Goal: Information Seeking & Learning: Learn about a topic

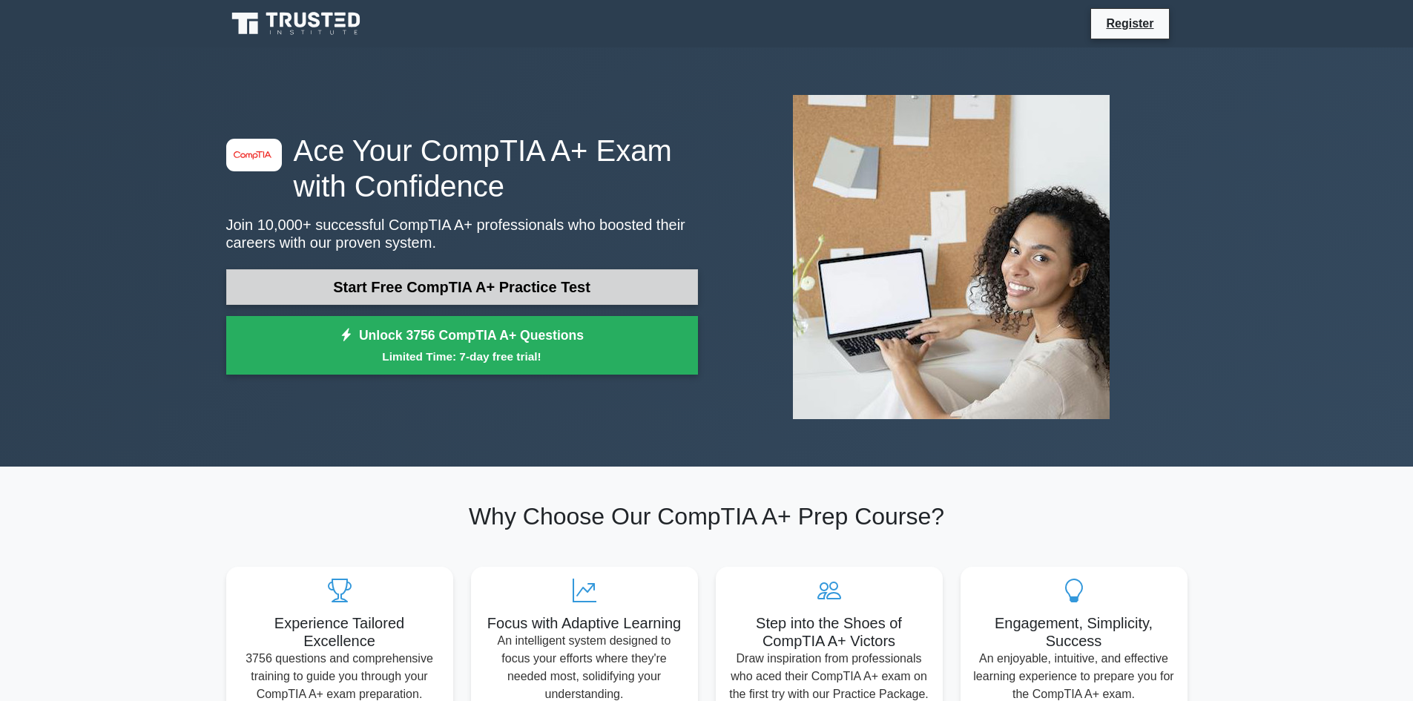
click at [446, 291] on link "Start Free CompTIA A+ Practice Test" at bounding box center [462, 287] width 472 height 36
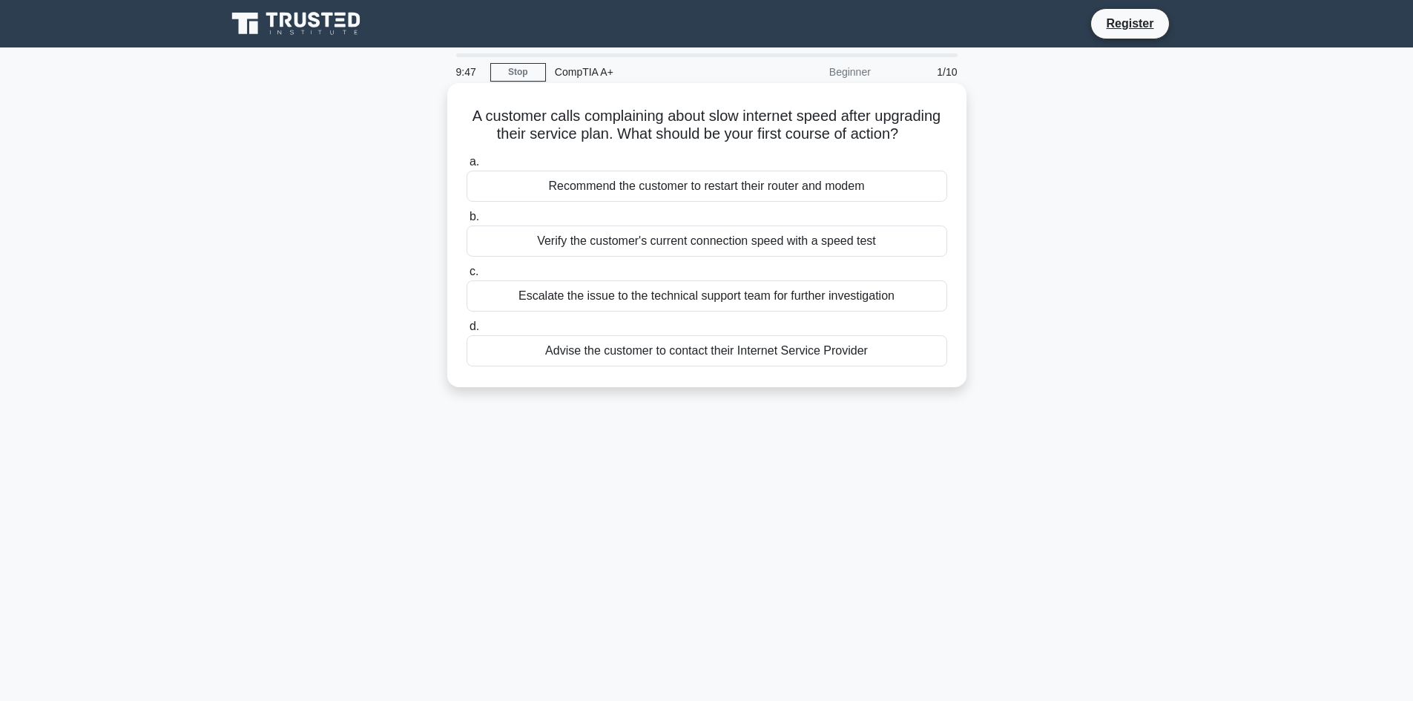
click at [699, 257] on div "Verify the customer's current connection speed with a speed test" at bounding box center [706, 240] width 481 height 31
click at [466, 222] on input "b. Verify the customer's current connection speed with a speed test" at bounding box center [466, 217] width 0 height 10
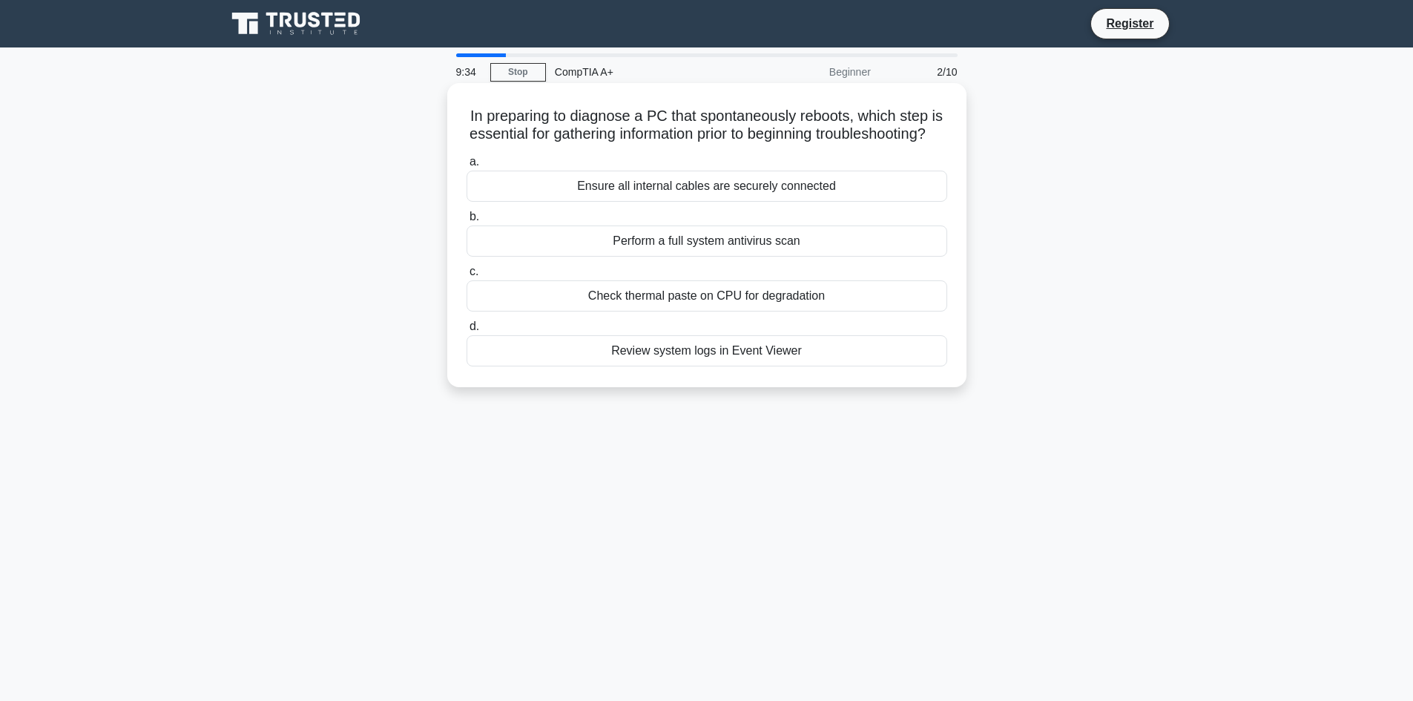
click at [778, 366] on div "Review system logs in Event Viewer" at bounding box center [706, 350] width 481 height 31
click at [466, 332] on input "d. Review system logs in Event Viewer" at bounding box center [466, 327] width 0 height 10
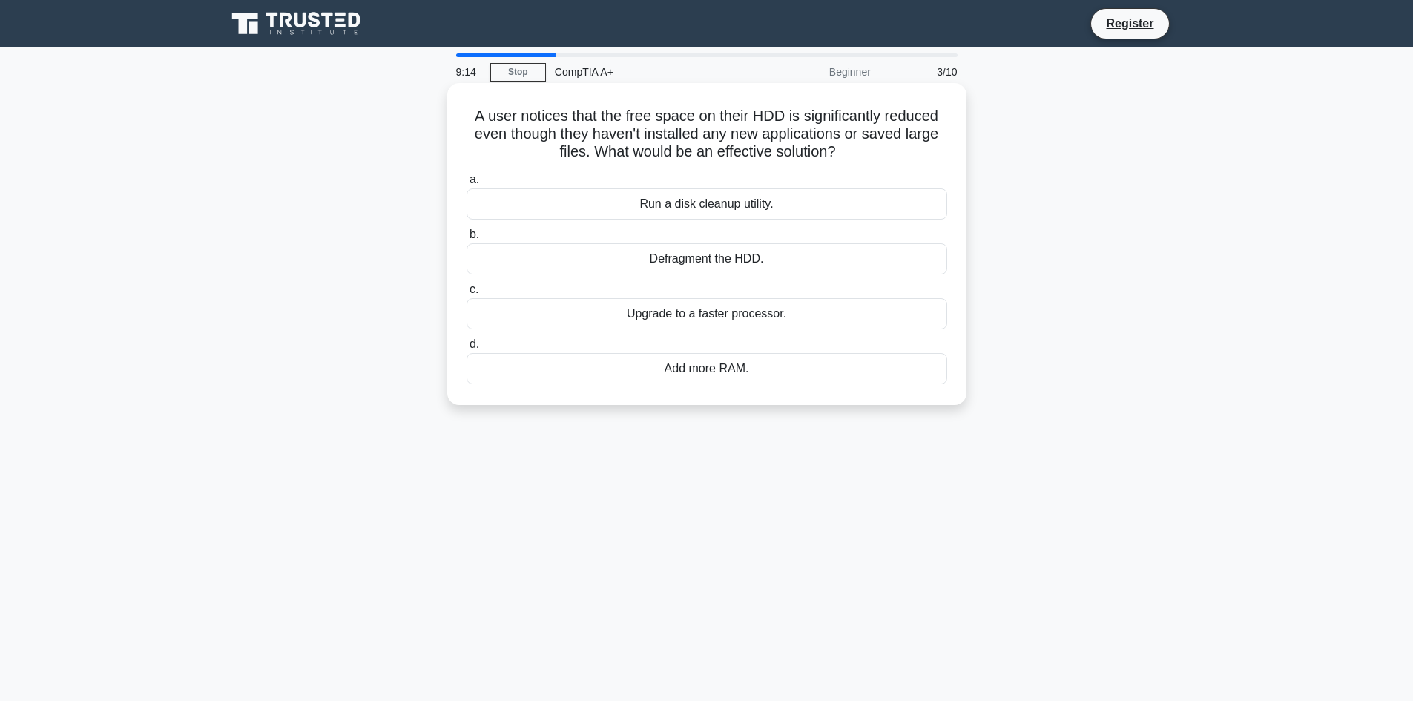
click at [765, 203] on div "Run a disk cleanup utility." at bounding box center [706, 203] width 481 height 31
click at [466, 185] on input "a. Run a disk cleanup utility." at bounding box center [466, 180] width 0 height 10
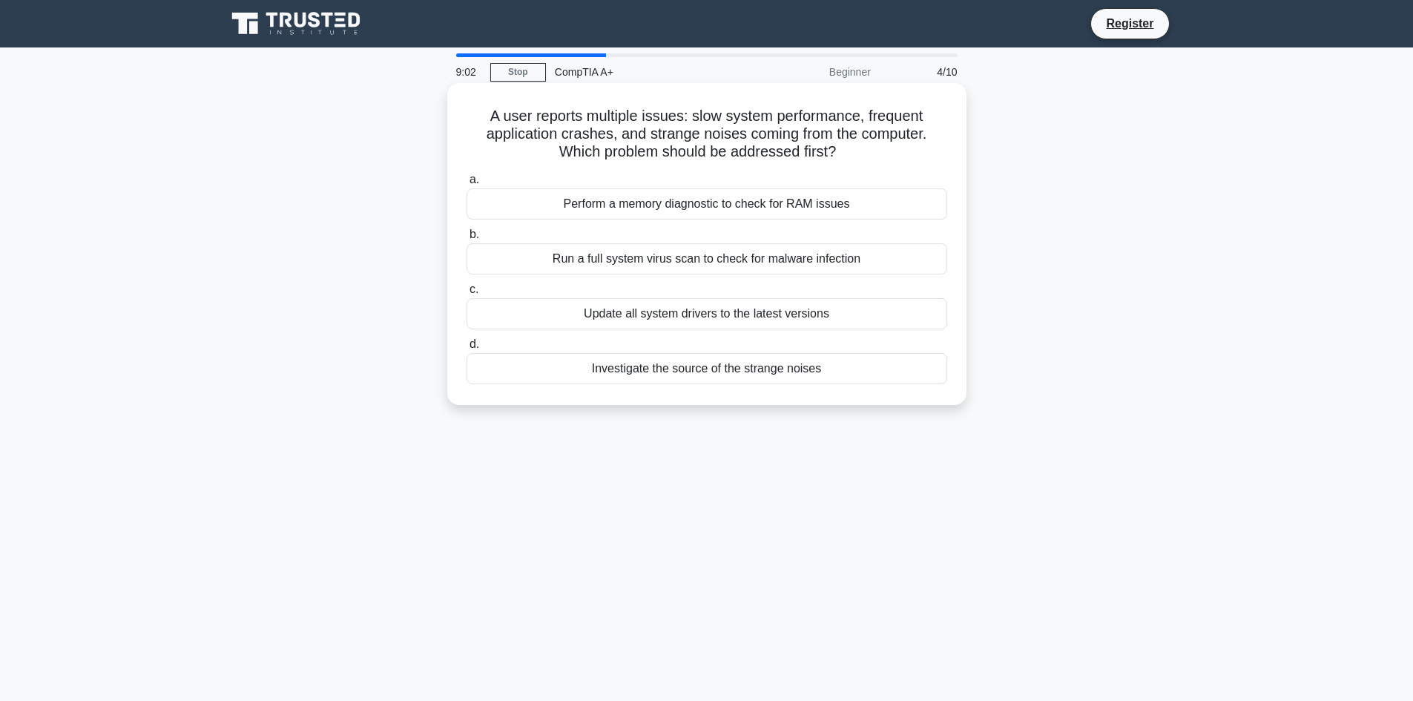
click at [716, 375] on div "Investigate the source of the strange noises" at bounding box center [706, 368] width 481 height 31
click at [466, 349] on input "d. Investigate the source of the strange noises" at bounding box center [466, 345] width 0 height 10
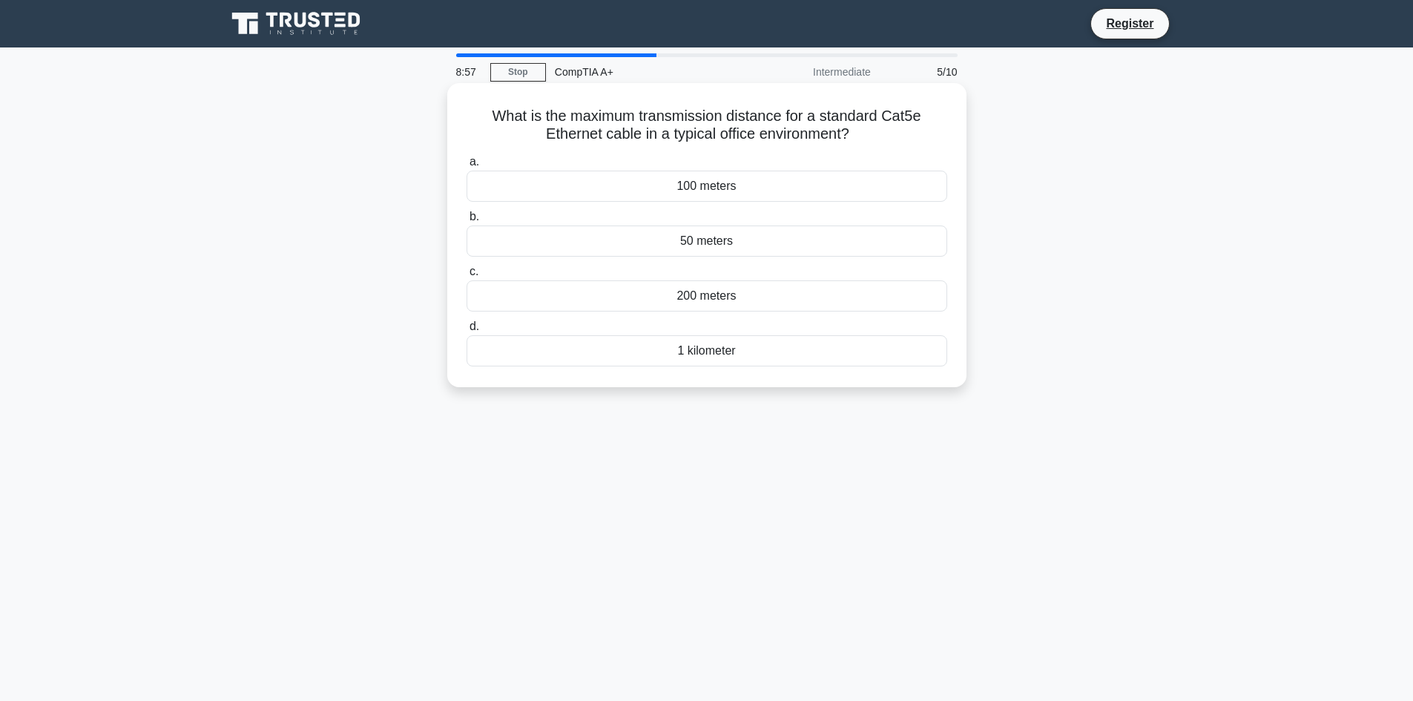
click at [726, 185] on div "100 meters" at bounding box center [706, 186] width 481 height 31
click at [466, 167] on input "a. 100 meters" at bounding box center [466, 162] width 0 height 10
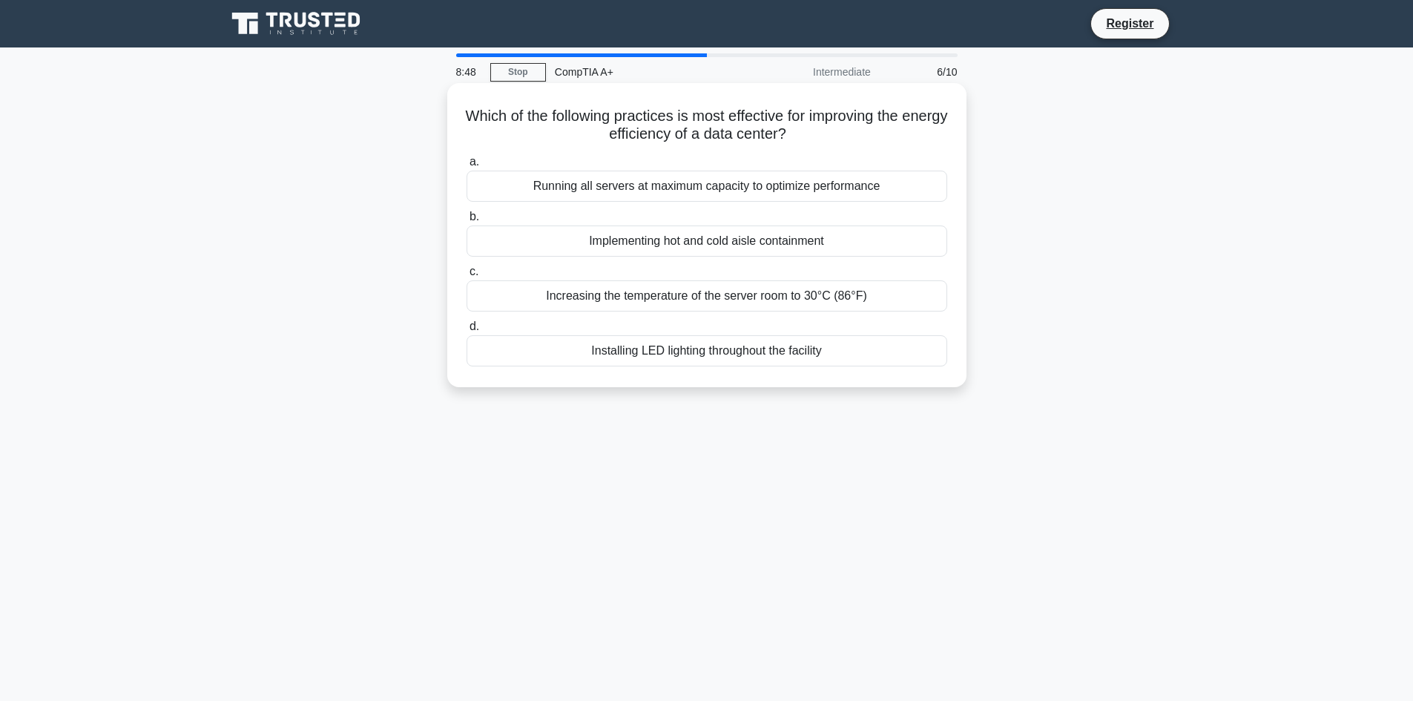
click at [817, 241] on div "Implementing hot and cold aisle containment" at bounding box center [706, 240] width 481 height 31
click at [466, 222] on input "b. Implementing hot and cold aisle containment" at bounding box center [466, 217] width 0 height 10
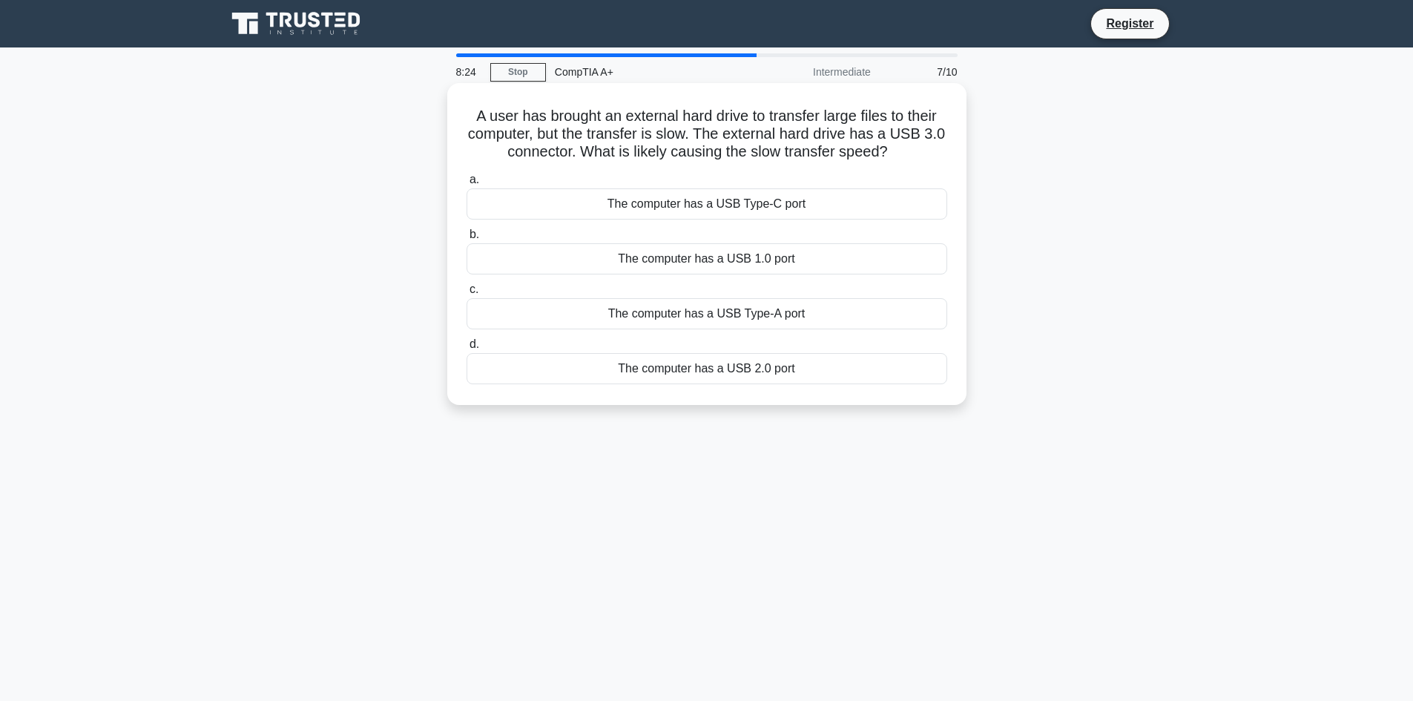
click at [751, 260] on div "The computer has a USB 1.0 port" at bounding box center [706, 258] width 481 height 31
click at [466, 240] on input "b. The computer has a USB 1.0 port" at bounding box center [466, 235] width 0 height 10
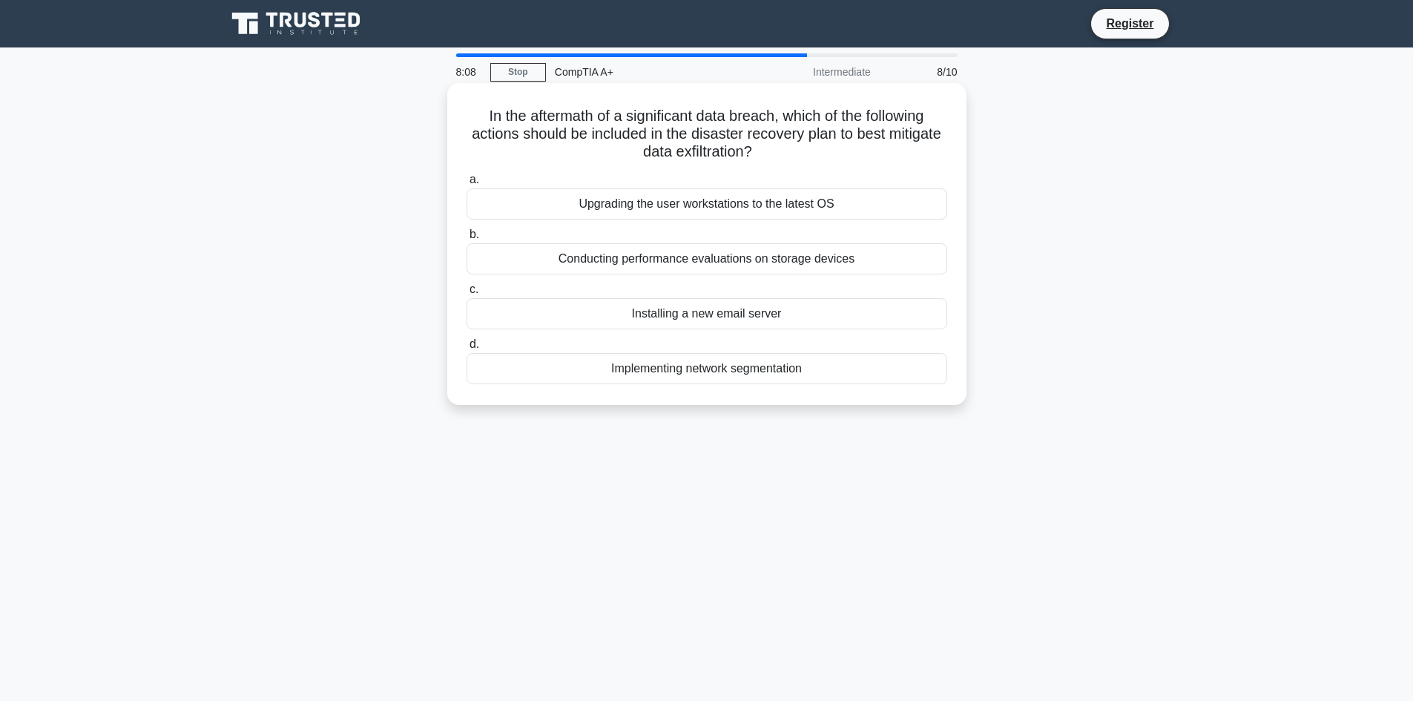
click at [740, 371] on div "Implementing network segmentation" at bounding box center [706, 368] width 481 height 31
click at [466, 349] on input "d. Implementing network segmentation" at bounding box center [466, 345] width 0 height 10
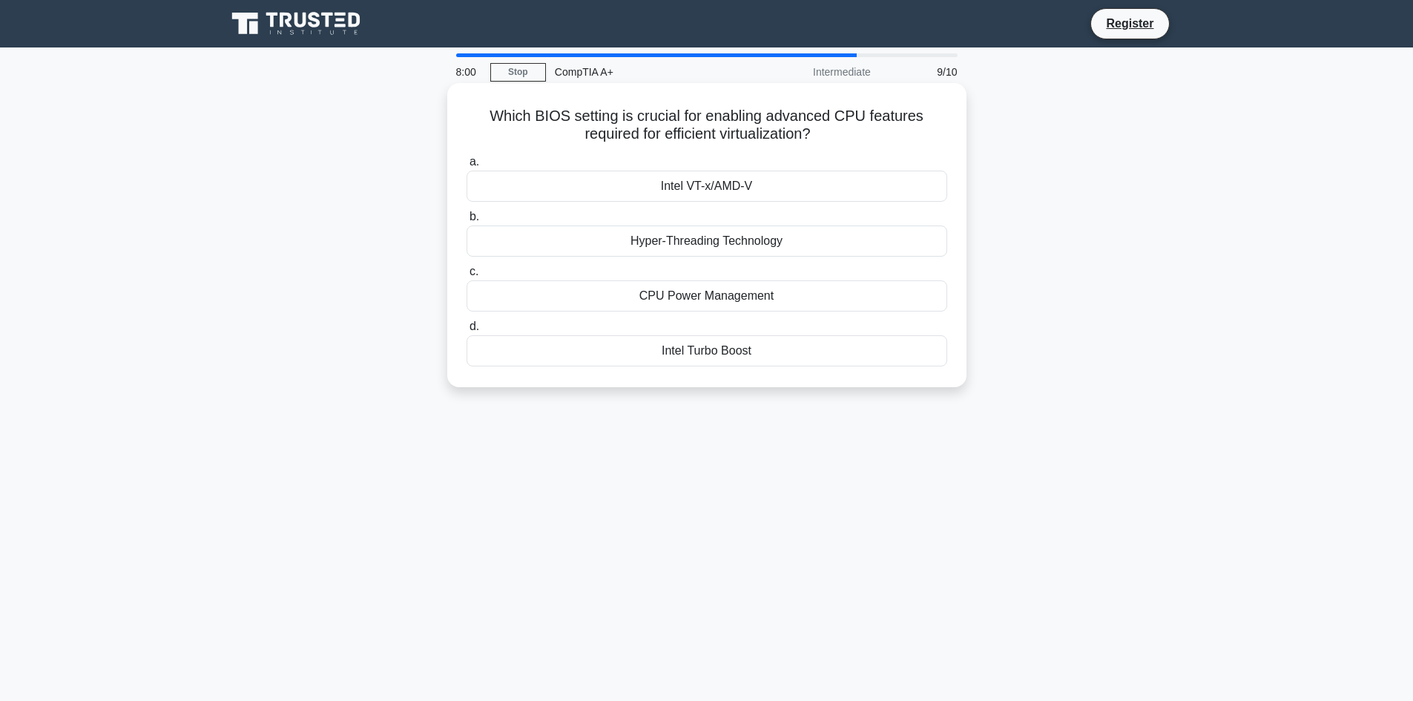
click at [716, 247] on div "Hyper-Threading Technology" at bounding box center [706, 240] width 481 height 31
click at [795, 240] on div "Hyper-Threading Technology" at bounding box center [706, 240] width 481 height 31
click at [466, 222] on input "b. Hyper-Threading Technology" at bounding box center [466, 217] width 0 height 10
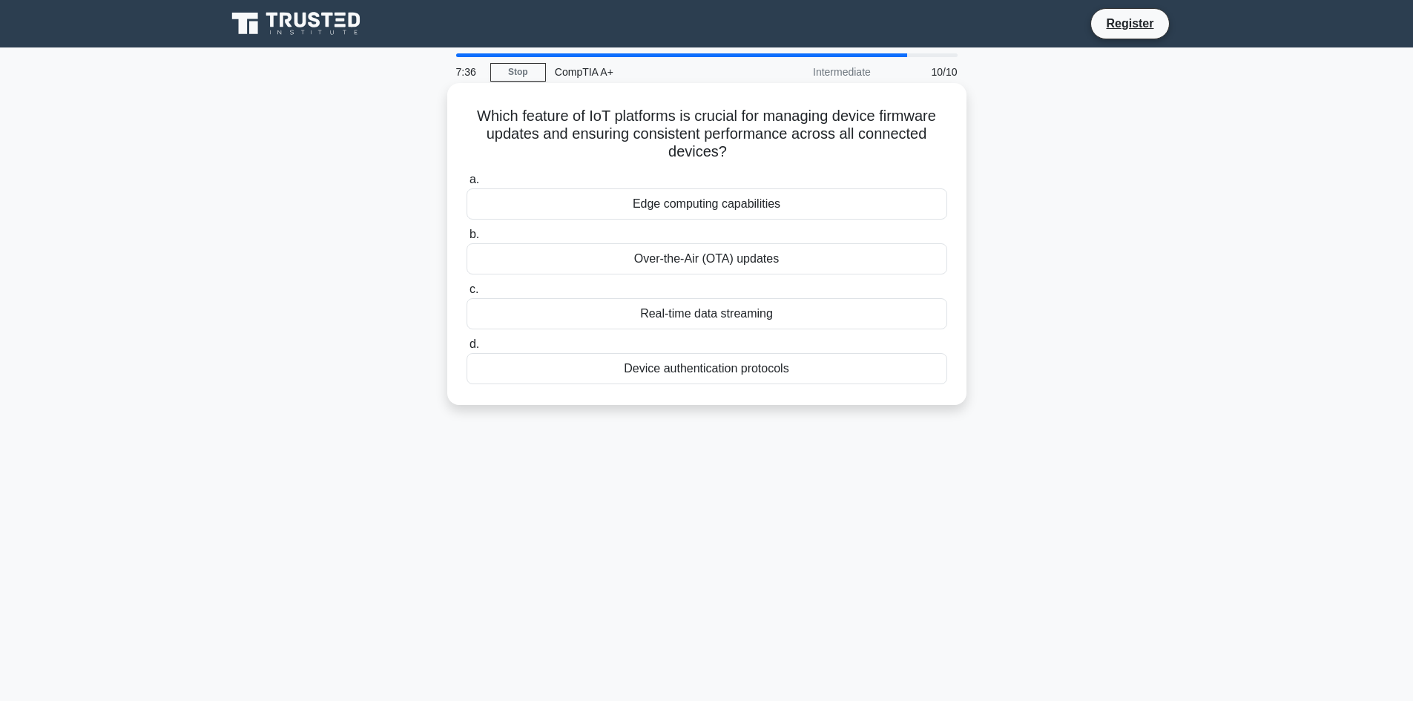
click at [751, 364] on div "Device authentication protocols" at bounding box center [706, 368] width 481 height 31
click at [466, 349] on input "d. Device authentication protocols" at bounding box center [466, 345] width 0 height 10
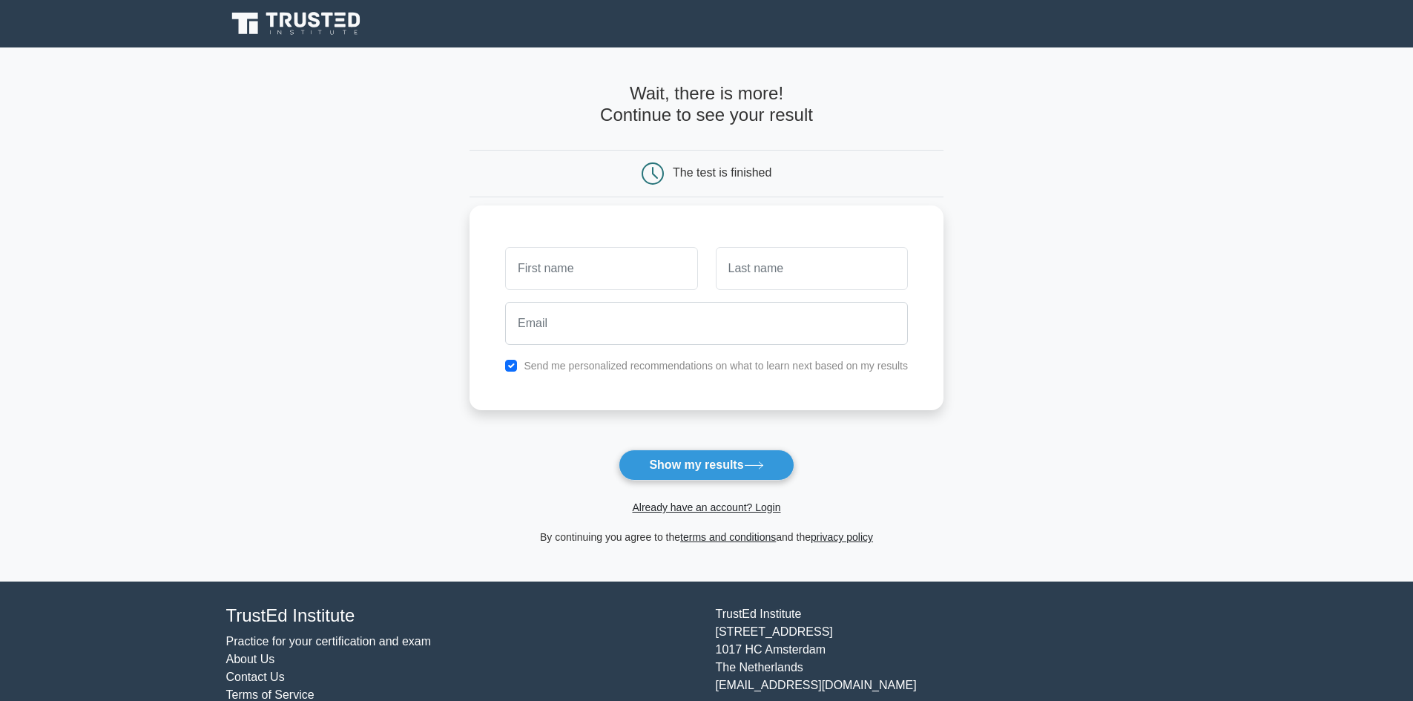
click at [596, 273] on input "text" at bounding box center [601, 268] width 192 height 43
type input "Connor"
click at [787, 279] on input "text" at bounding box center [812, 268] width 192 height 43
type input "Wilson"
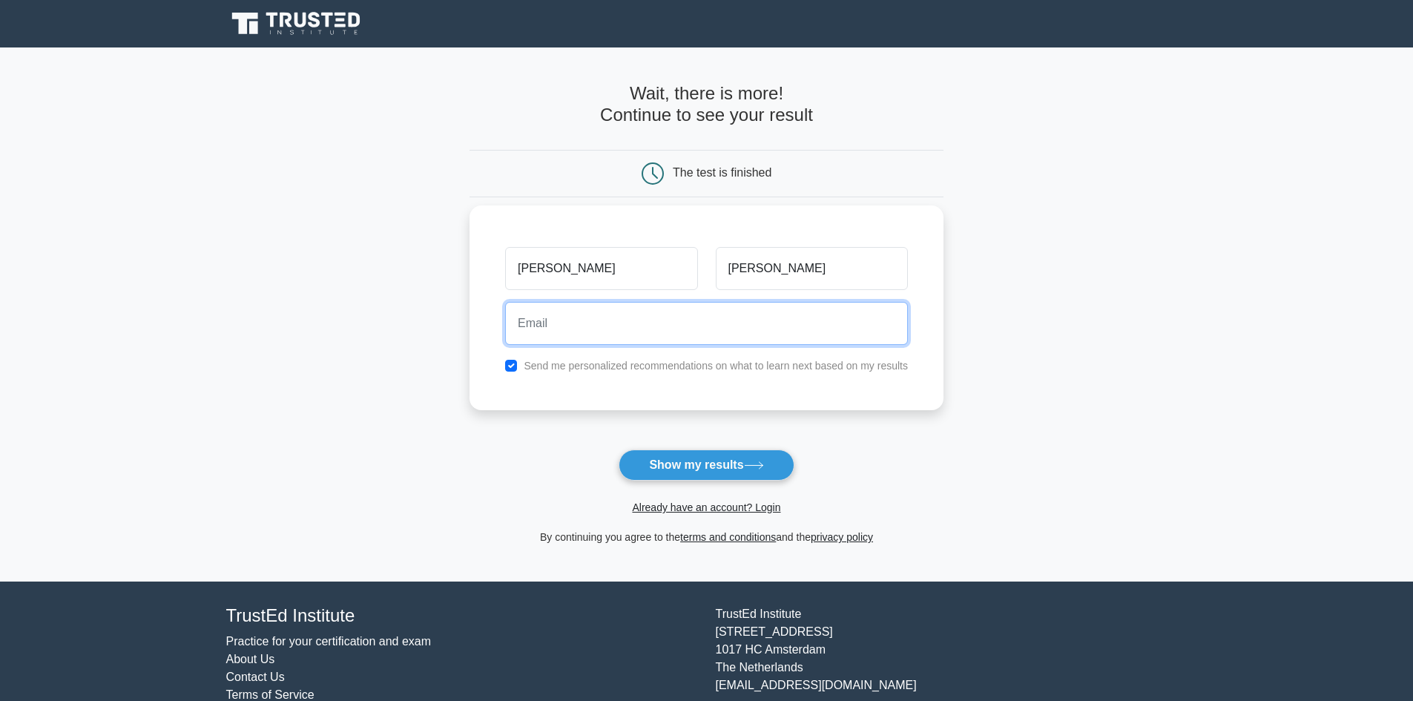
click at [670, 309] on input "email" at bounding box center [706, 323] width 403 height 43
type input "connorwilson7224@gmail.com"
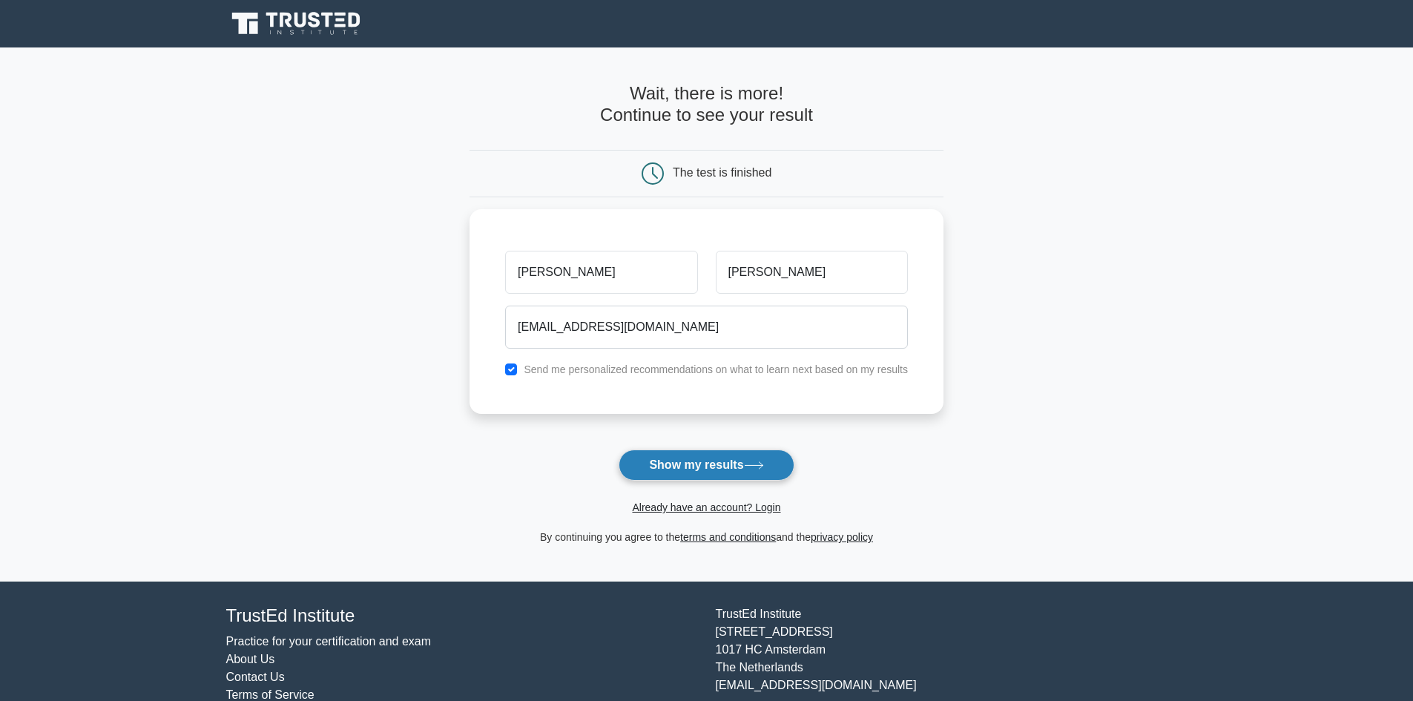
click at [752, 464] on icon at bounding box center [754, 465] width 20 height 8
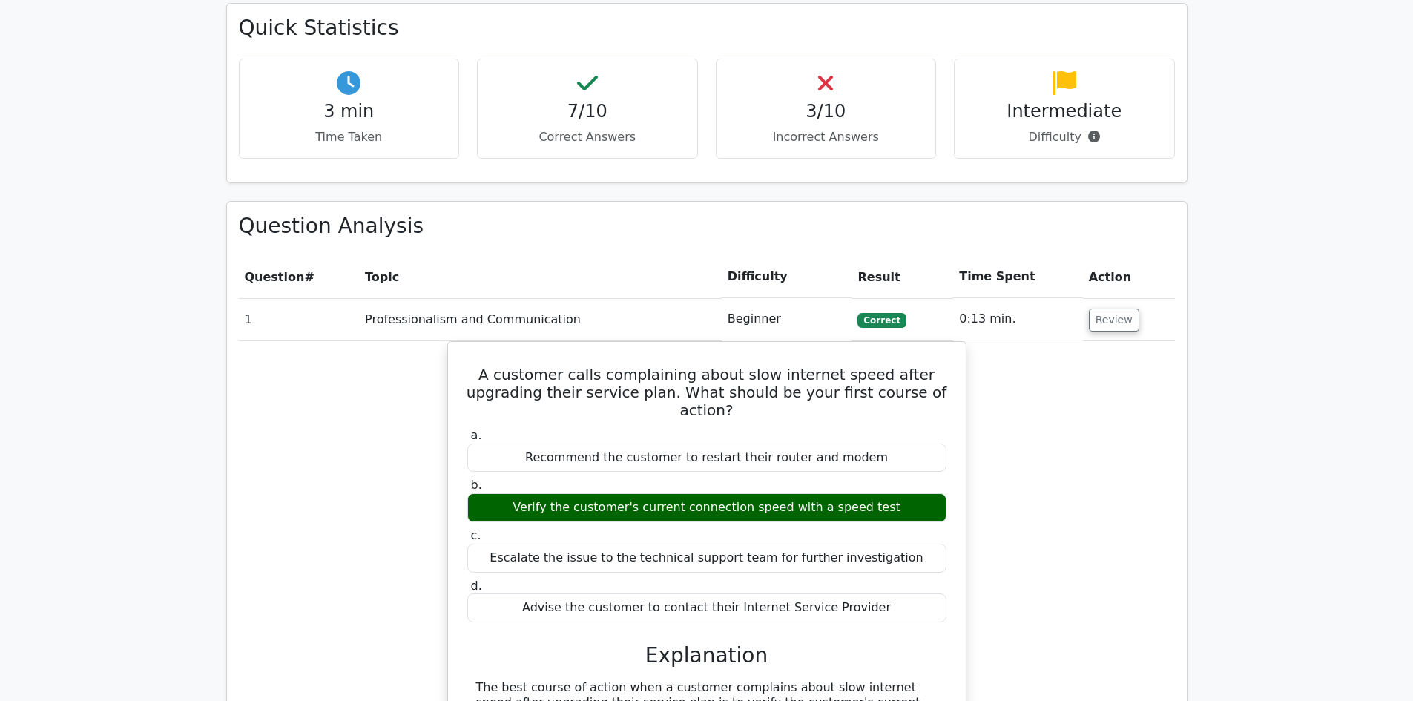
scroll to position [1038, 0]
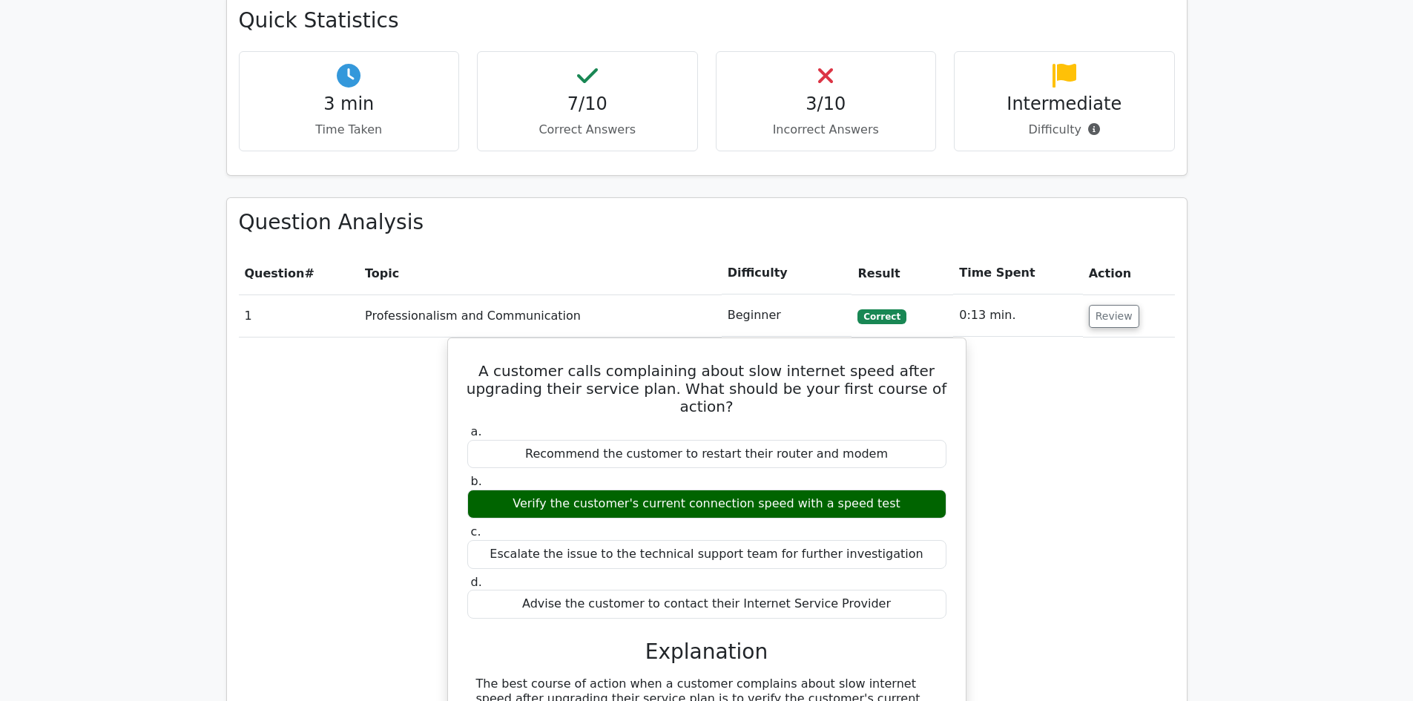
click at [810, 51] on div "3/10 Incorrect Answers" at bounding box center [826, 101] width 221 height 100
click at [826, 51] on div "3/10 Incorrect Answers" at bounding box center [826, 101] width 221 height 100
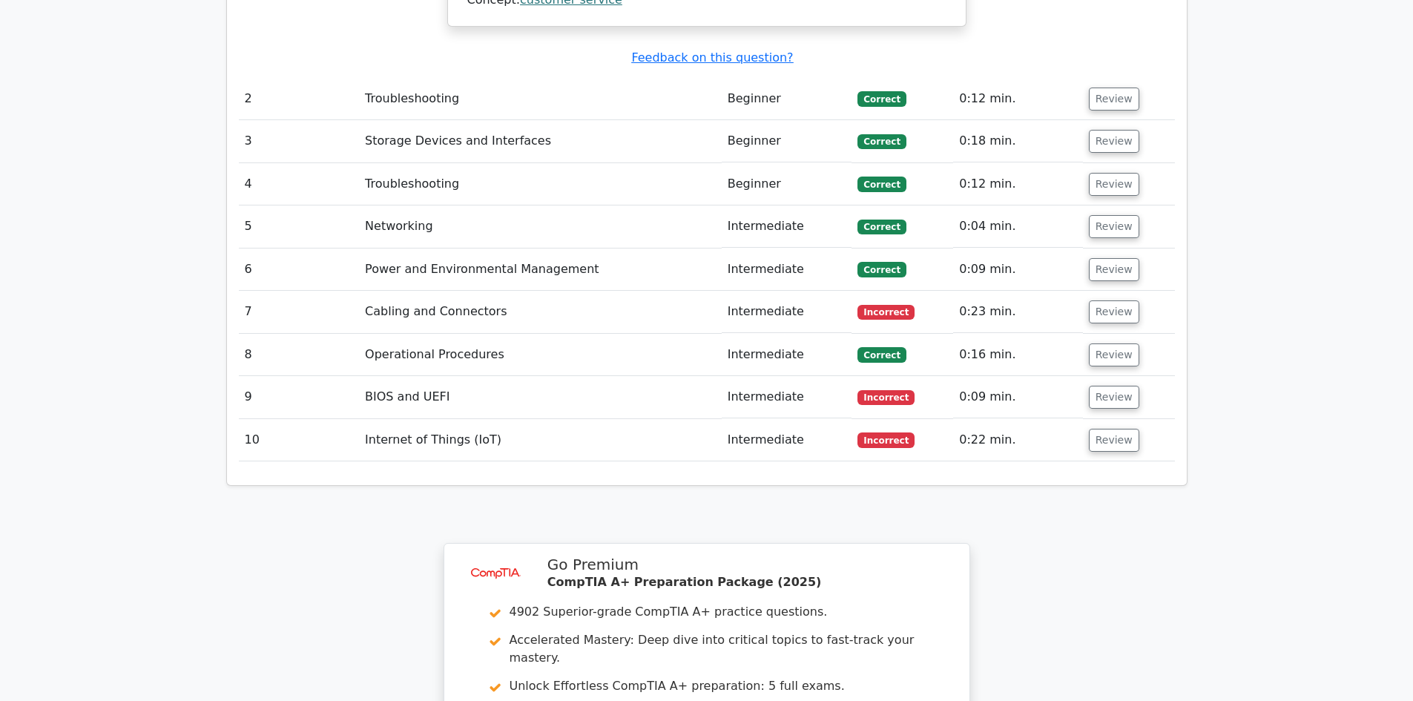
scroll to position [2151, 0]
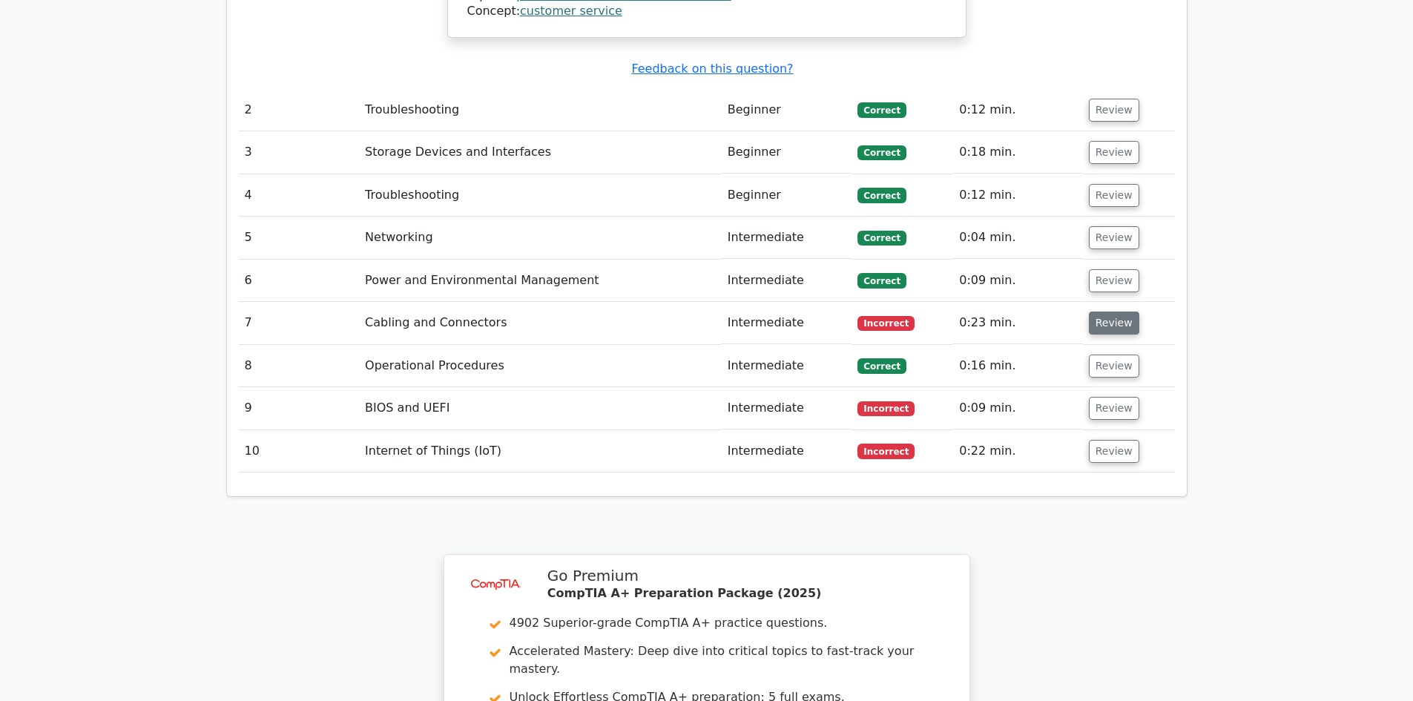
click at [1109, 311] on button "Review" at bounding box center [1114, 322] width 50 height 23
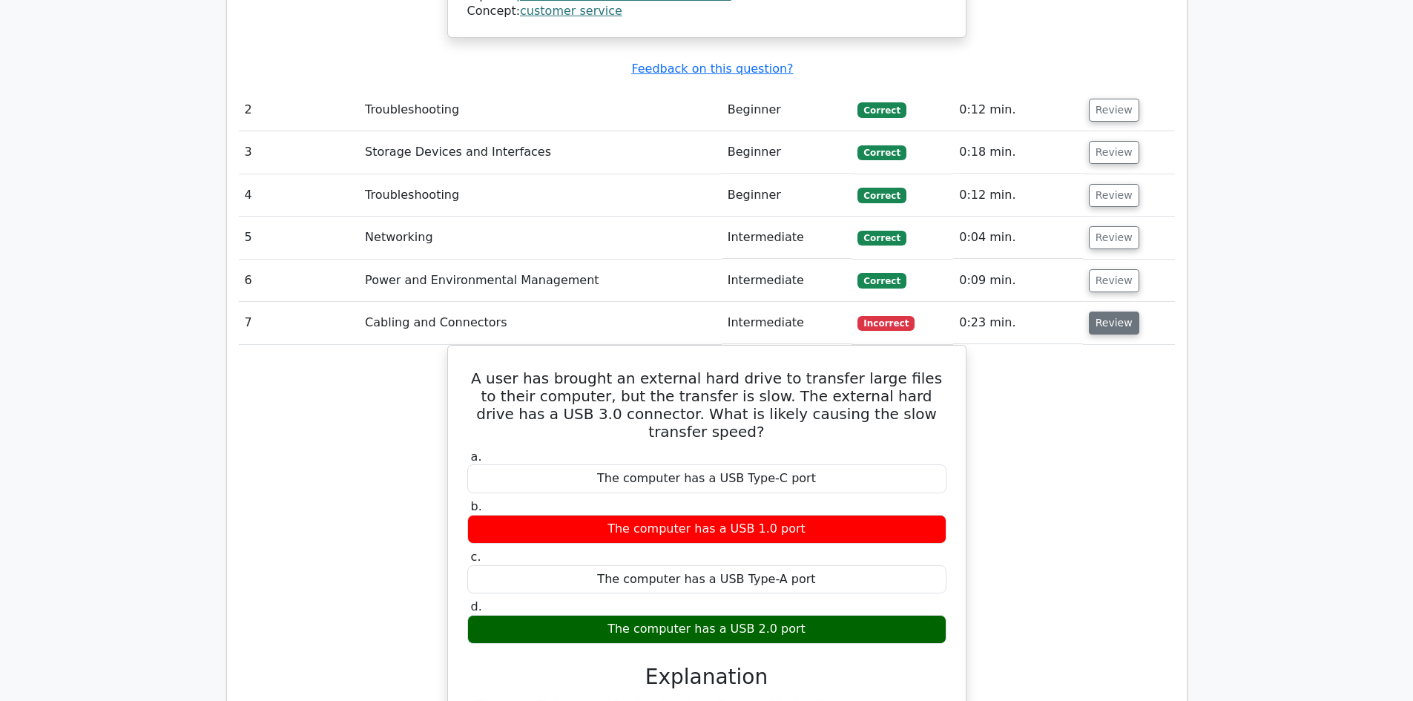
click at [1109, 311] on button "Review" at bounding box center [1114, 322] width 50 height 23
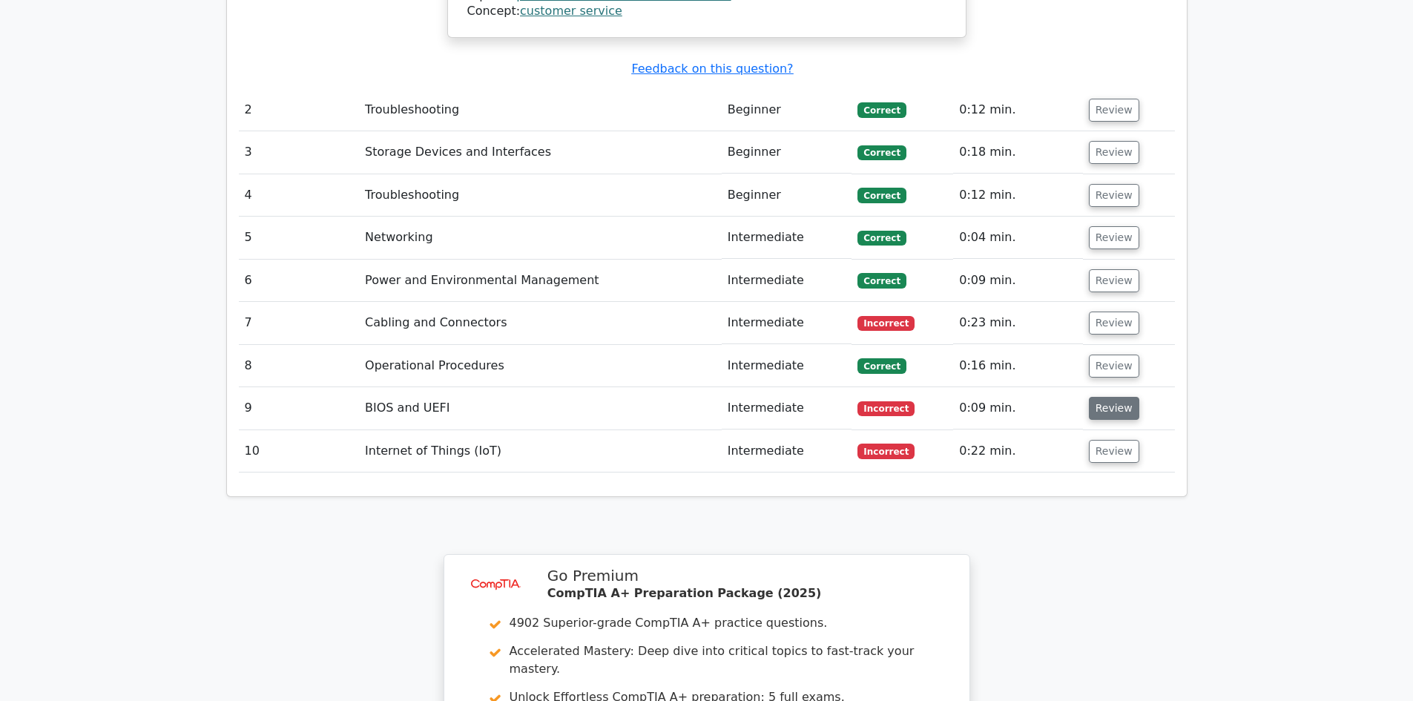
click at [1124, 397] on button "Review" at bounding box center [1114, 408] width 50 height 23
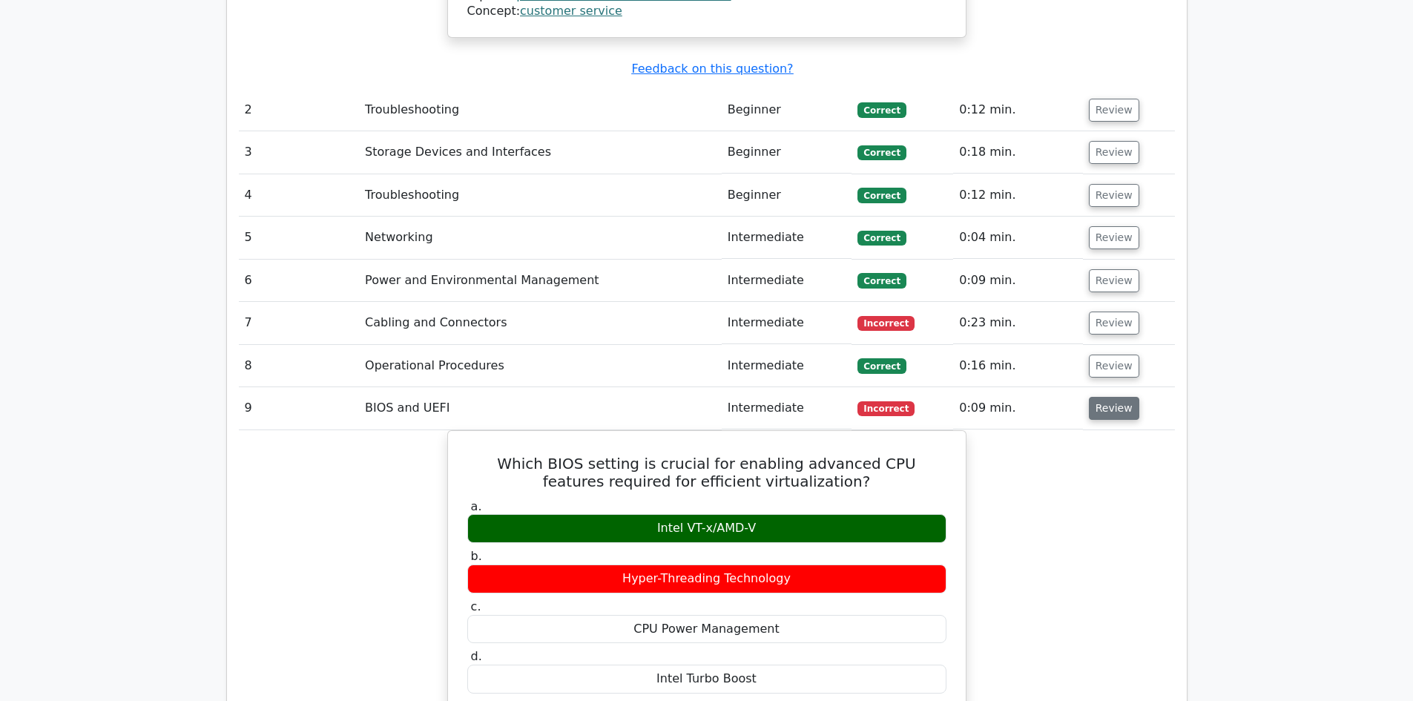
click at [1124, 397] on button "Review" at bounding box center [1114, 408] width 50 height 23
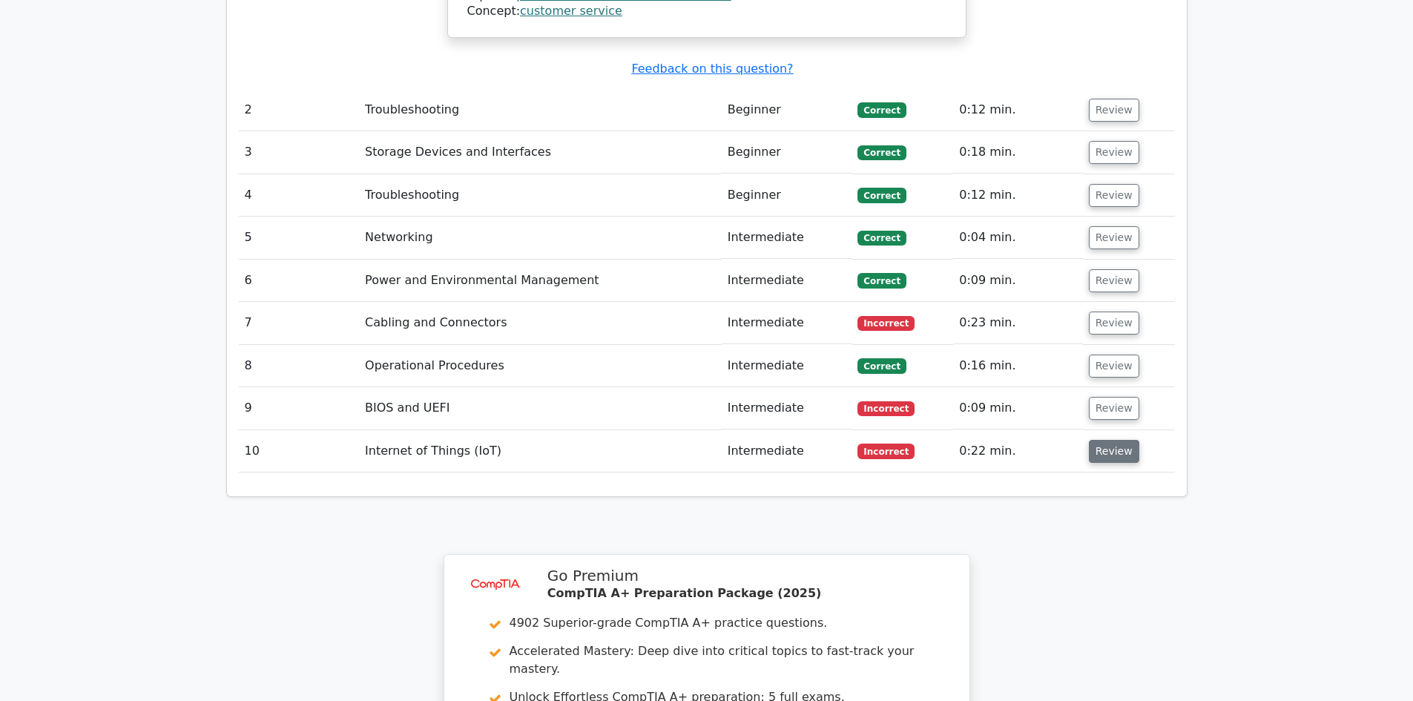
click at [1115, 440] on button "Review" at bounding box center [1114, 451] width 50 height 23
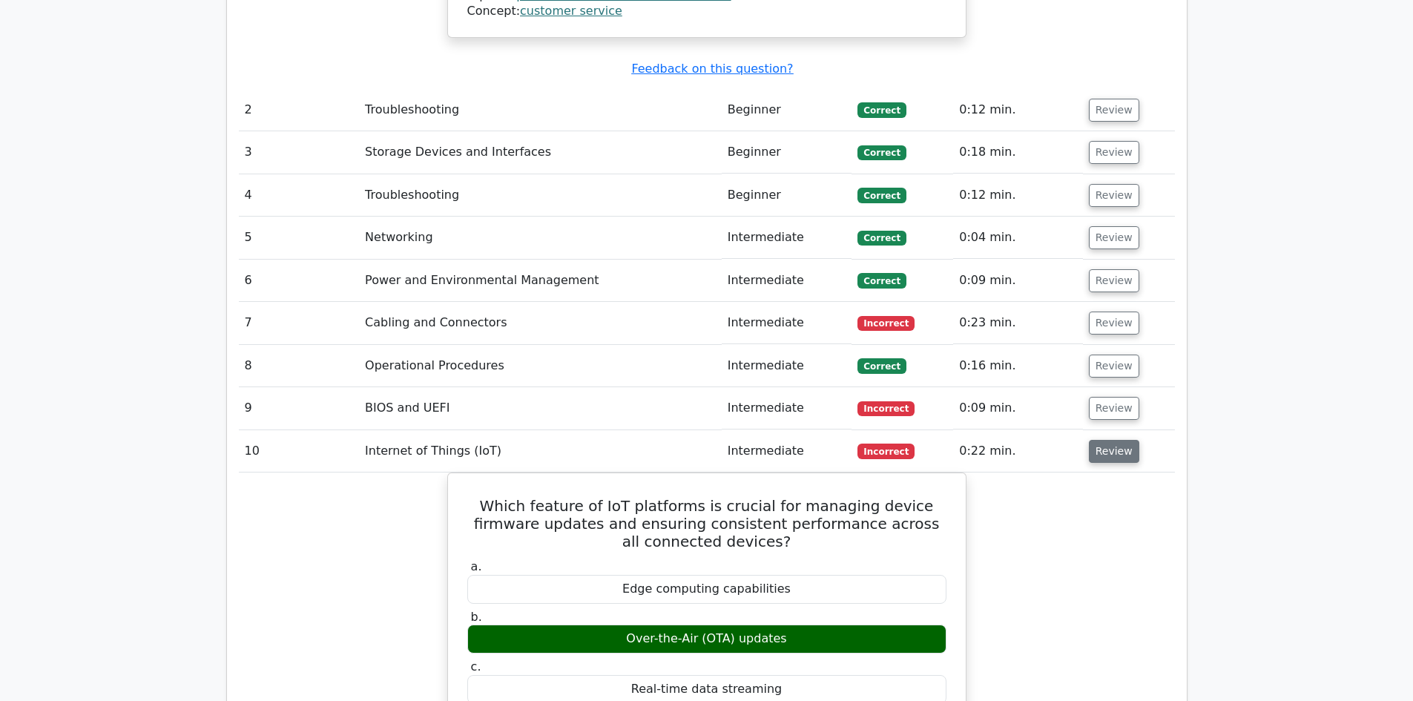
click at [1115, 440] on button "Review" at bounding box center [1114, 451] width 50 height 23
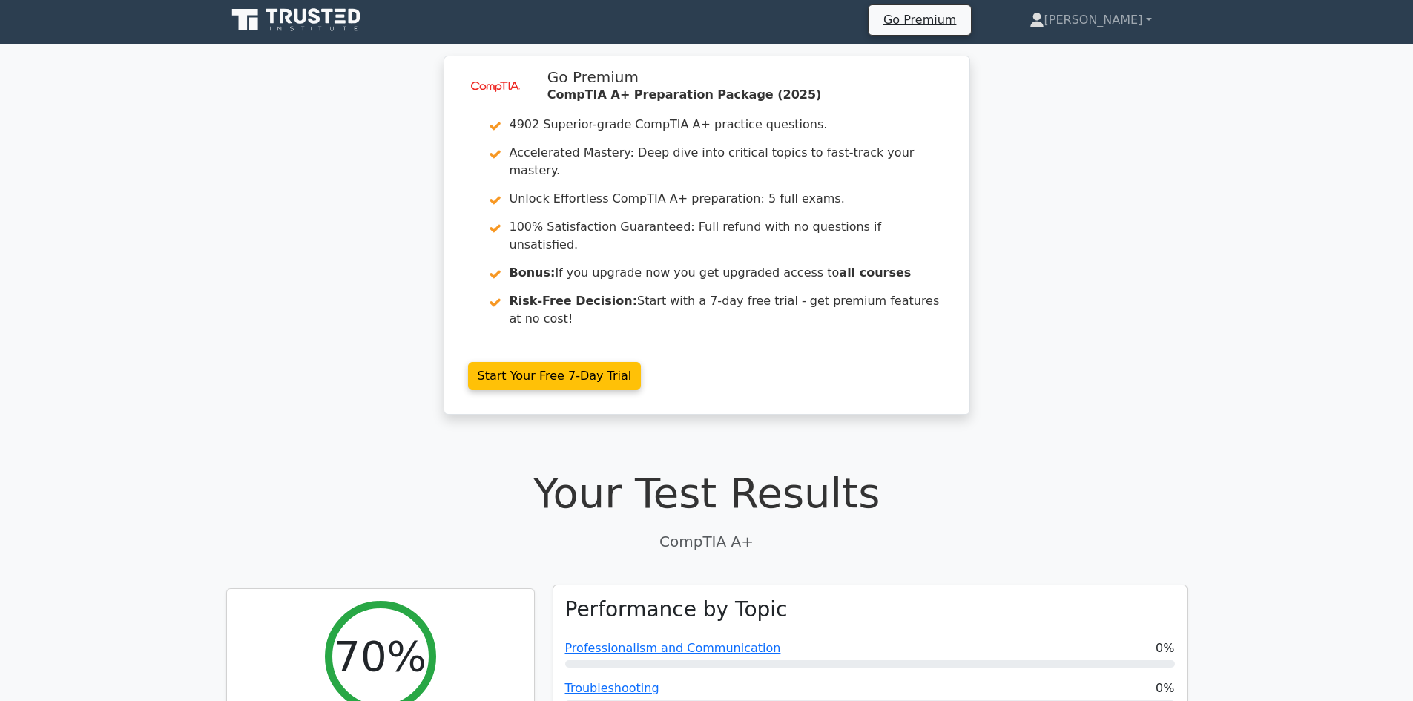
scroll to position [0, 0]
